Goal: Information Seeking & Learning: Learn about a topic

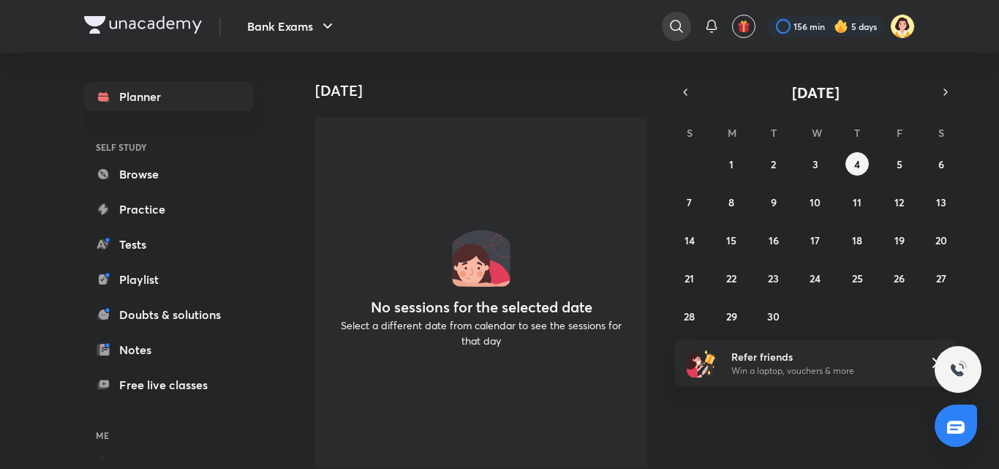
click at [678, 23] on icon at bounding box center [676, 26] width 12 height 12
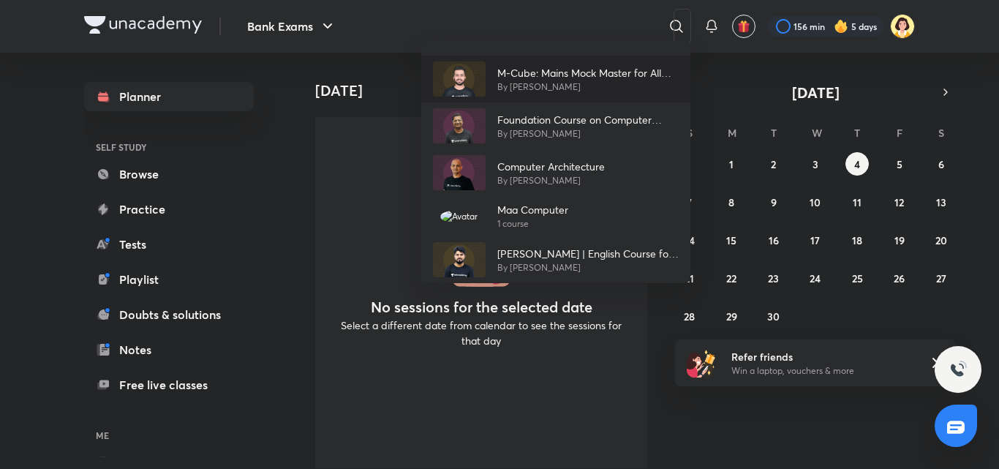
click at [532, 72] on p "M-Cube: Mains Mock Master for All Bank Exams Mains 2023" at bounding box center [587, 72] width 181 height 15
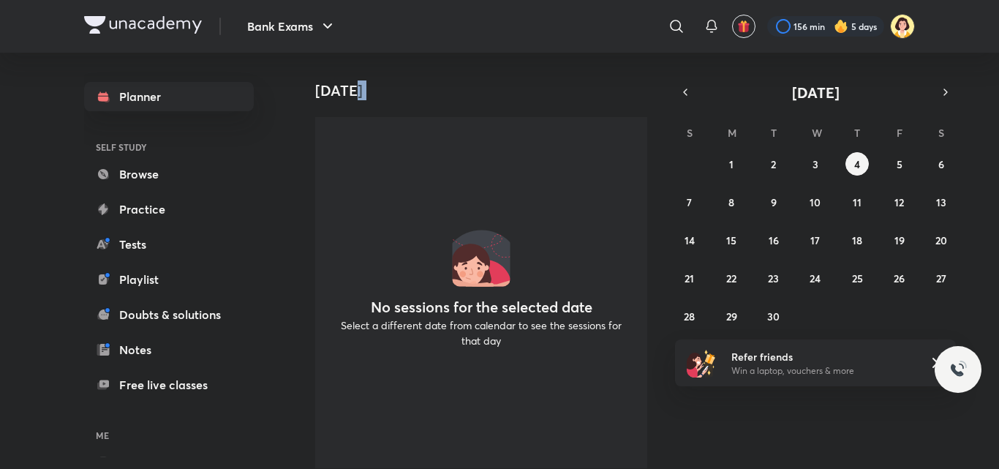
click at [532, 72] on div "[DATE]" at bounding box center [477, 76] width 364 height 47
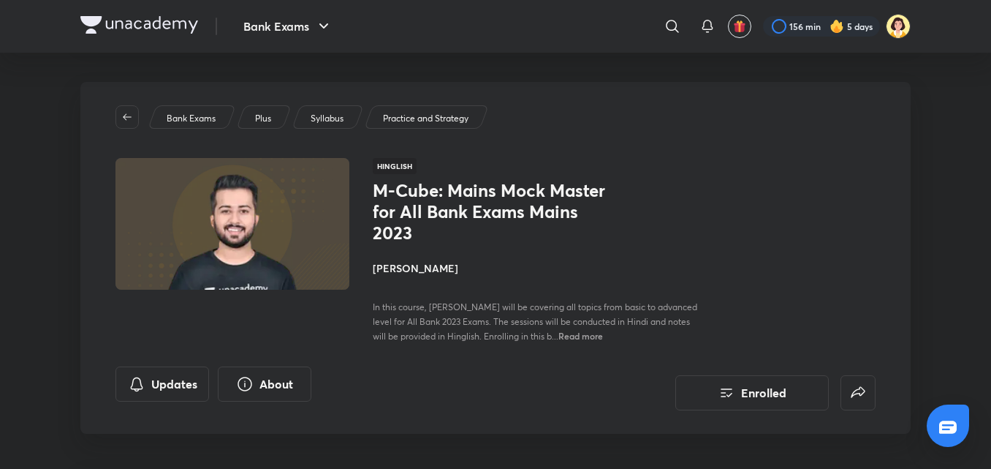
click at [426, 264] on h4 "[PERSON_NAME]" at bounding box center [536, 267] width 327 height 15
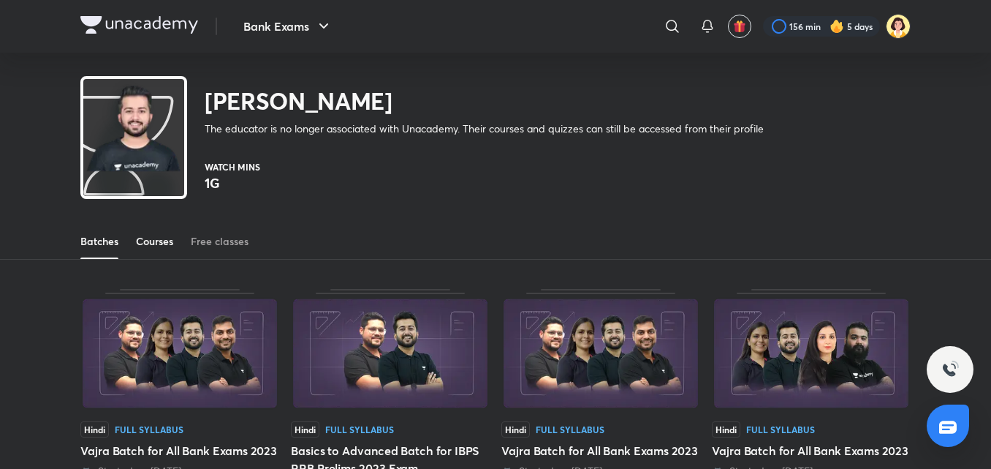
click at [140, 233] on link "Courses" at bounding box center [154, 241] width 37 height 35
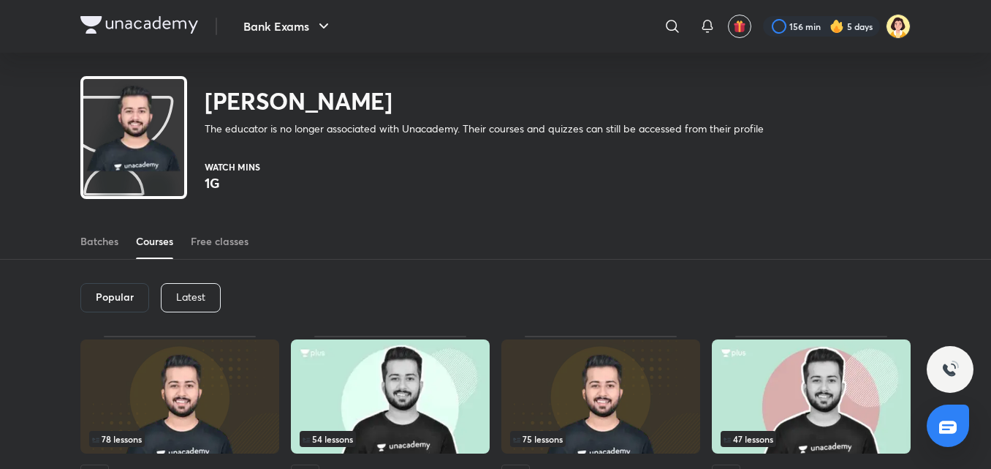
click at [216, 305] on div "Latest" at bounding box center [191, 297] width 60 height 29
click at [216, 305] on div "Latest" at bounding box center [189, 297] width 61 height 29
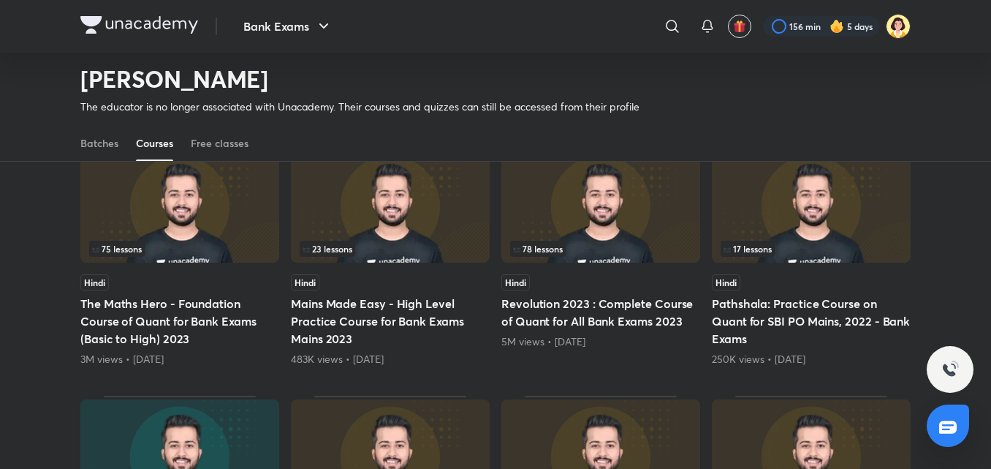
scroll to position [394, 0]
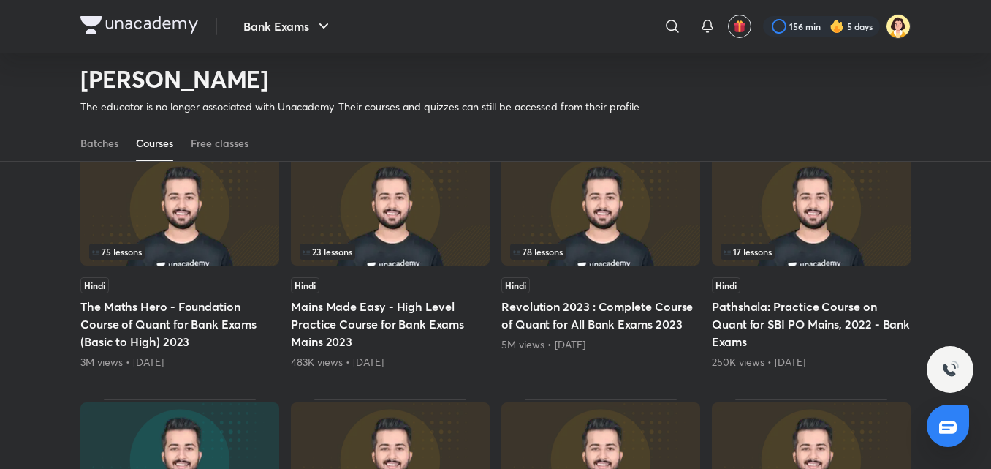
click at [145, 219] on img at bounding box center [179, 208] width 199 height 114
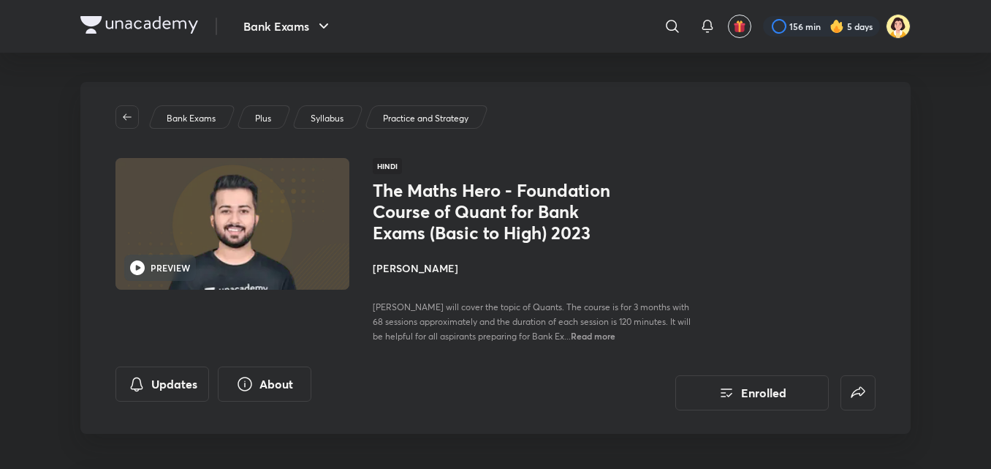
drag, startPoint x: 900, startPoint y: 179, endPoint x: 998, endPoint y: 211, distance: 102.9
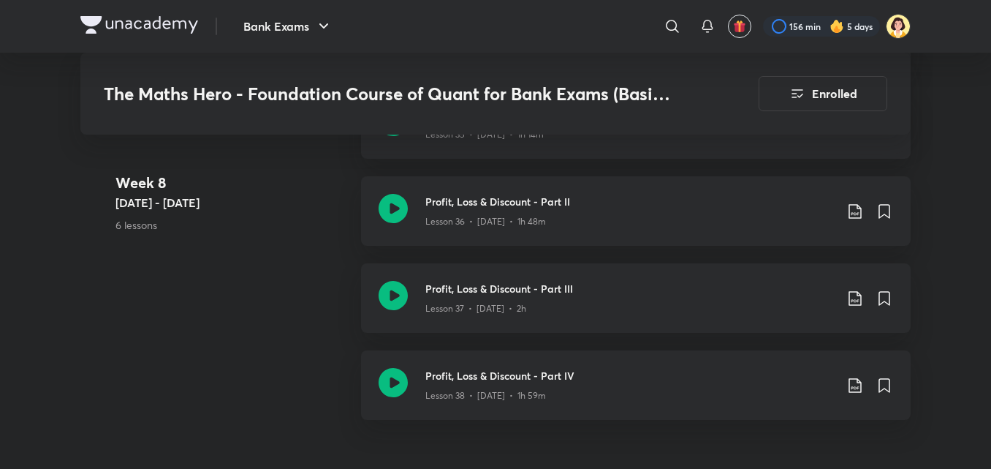
scroll to position [3774, 0]
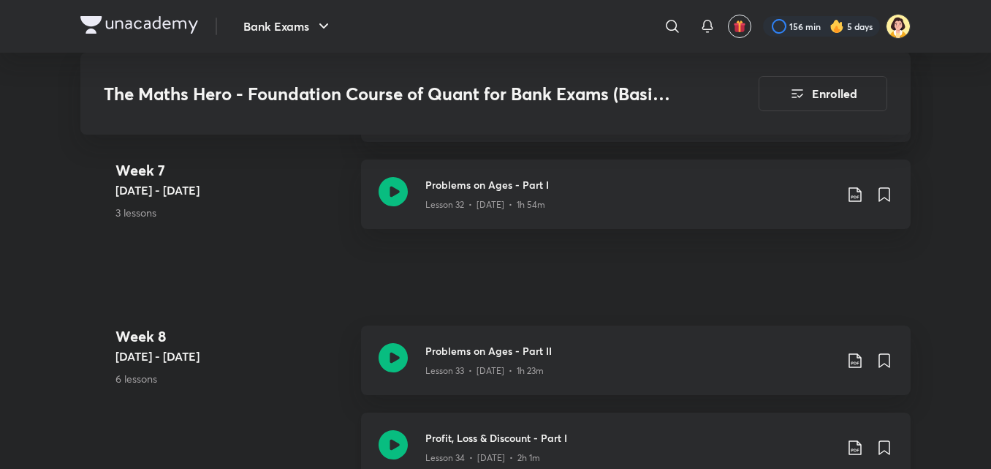
click at [526, 445] on h3 "Profit, Loss & Discount - Part I" at bounding box center [629, 437] width 409 height 15
